Goal: Information Seeking & Learning: Learn about a topic

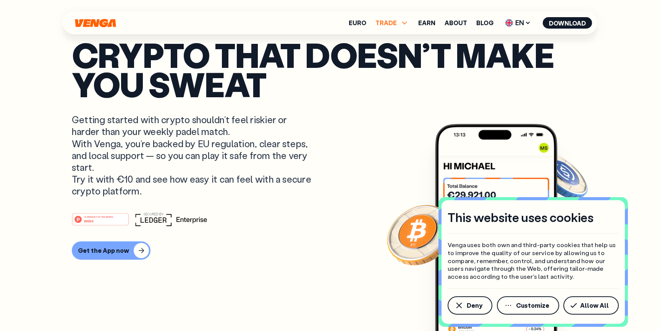
click at [392, 22] on span "TRADE" at bounding box center [385, 23] width 21 height 6
click at [430, 23] on link "Earn" at bounding box center [426, 23] width 17 height 6
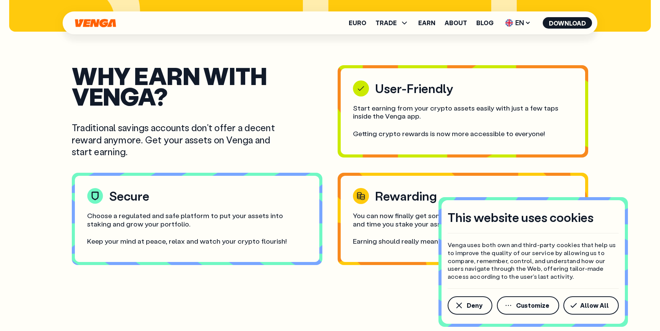
scroll to position [1301, 0]
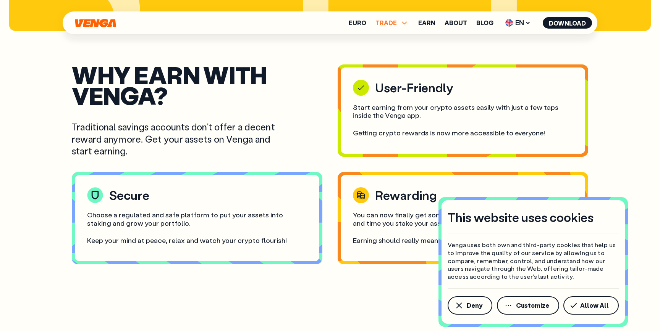
click at [403, 21] on icon at bounding box center [404, 22] width 9 height 9
click at [396, 39] on link "Buy" at bounding box center [391, 40] width 11 height 8
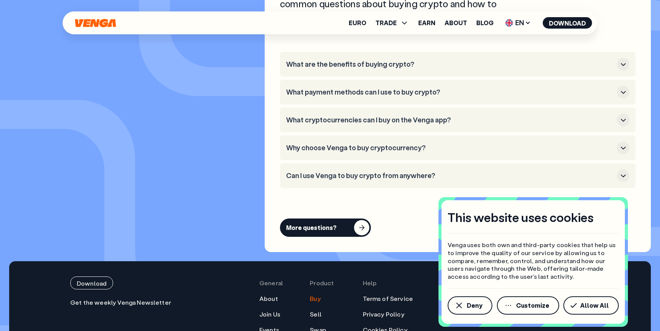
scroll to position [2170, 0]
click at [332, 90] on h3 "What payment methods can I use to buy crypto?" at bounding box center [450, 92] width 328 height 8
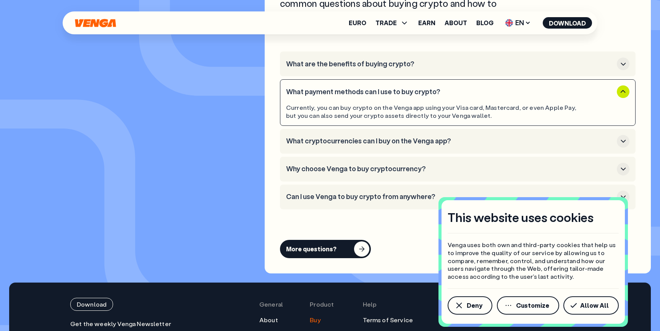
click at [417, 139] on h3 "What cryptocurrencies can I buy on the Venga app?" at bounding box center [450, 141] width 328 height 8
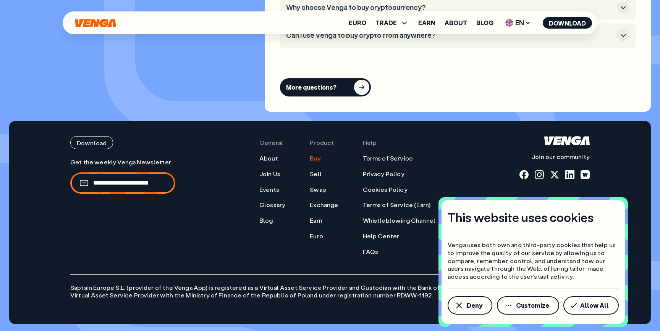
scroll to position [2362, 0]
